Goal: Navigation & Orientation: Find specific page/section

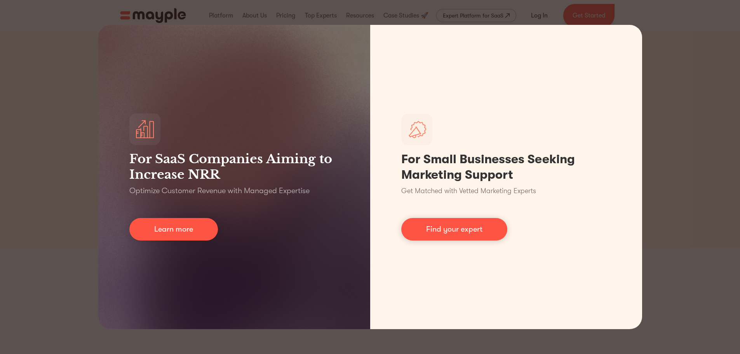
click at [696, 71] on div "For SaaS Companies Aiming to Increase NRR Optimize Customer Revenue with Manage…" at bounding box center [370, 177] width 740 height 354
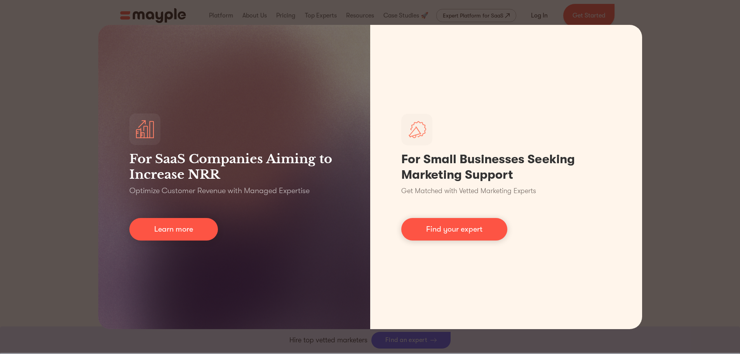
scroll to position [272, 0]
click at [667, 217] on div "For SaaS Companies Aiming to Increase NRR Optimize Customer Revenue with Manage…" at bounding box center [370, 177] width 740 height 354
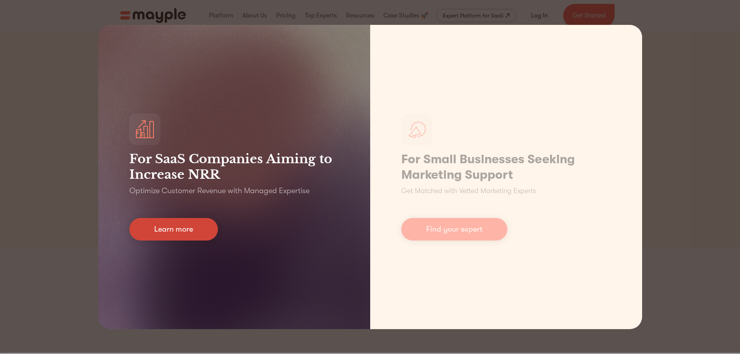
click at [182, 227] on link "Learn more" at bounding box center [173, 229] width 89 height 23
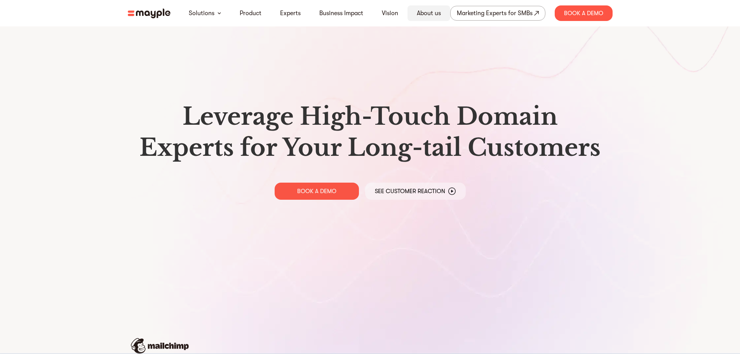
click at [424, 16] on link "About us" at bounding box center [429, 13] width 24 height 9
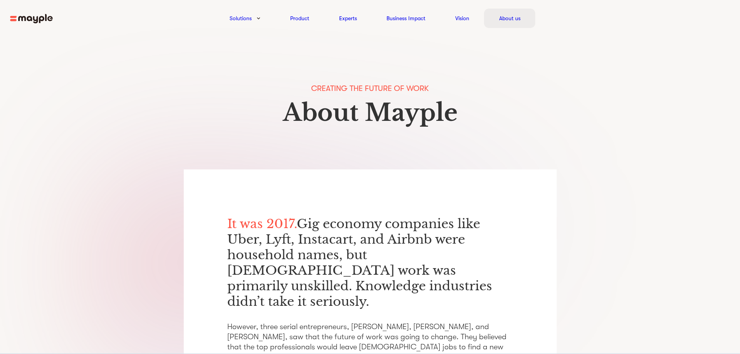
click at [508, 17] on link "About us" at bounding box center [509, 18] width 21 height 9
click at [31, 18] on img at bounding box center [31, 19] width 43 height 10
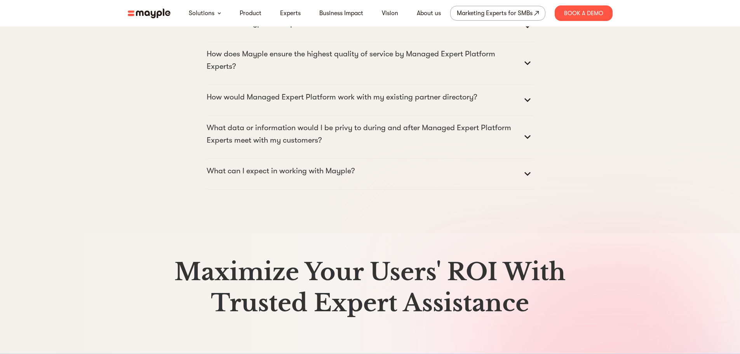
scroll to position [3989, 0]
